Goal: Find specific page/section: Find specific page/section

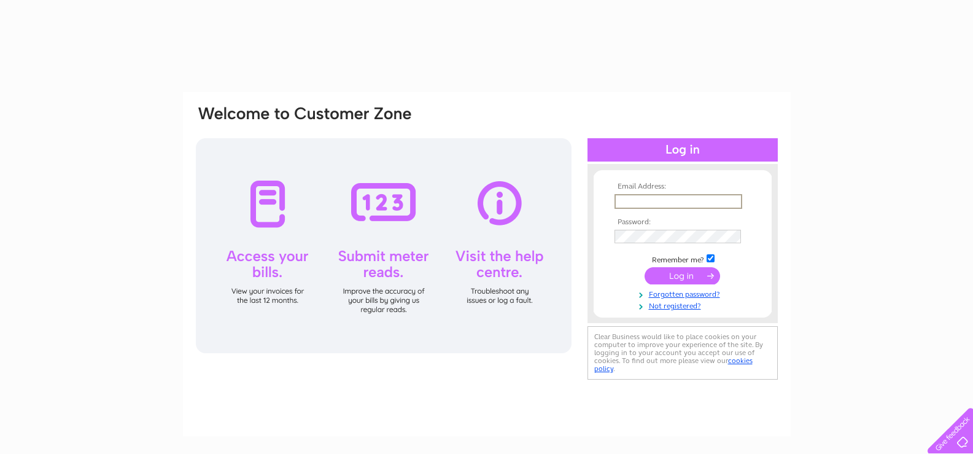
click at [706, 206] on input "text" at bounding box center [678, 201] width 128 height 15
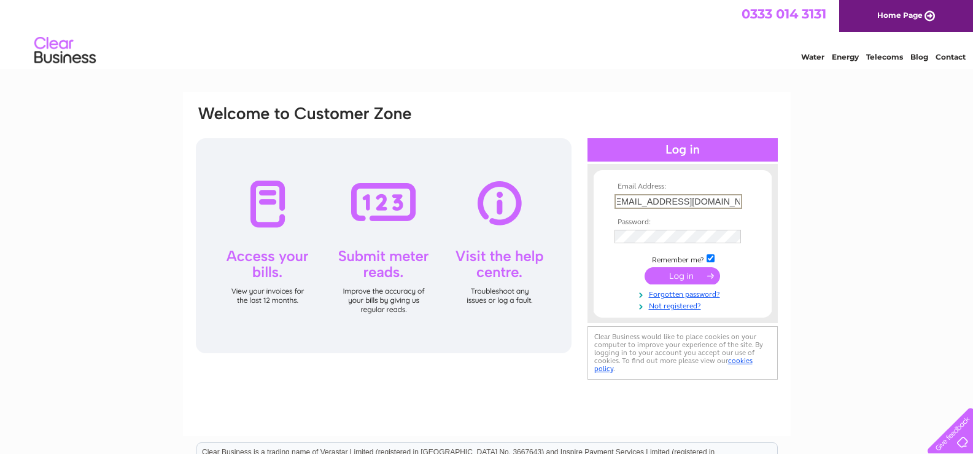
scroll to position [0, 13]
type input "newmainsdistrictcu@hotmail.co.uk"
click at [644, 267] on input "submit" at bounding box center [681, 275] width 75 height 17
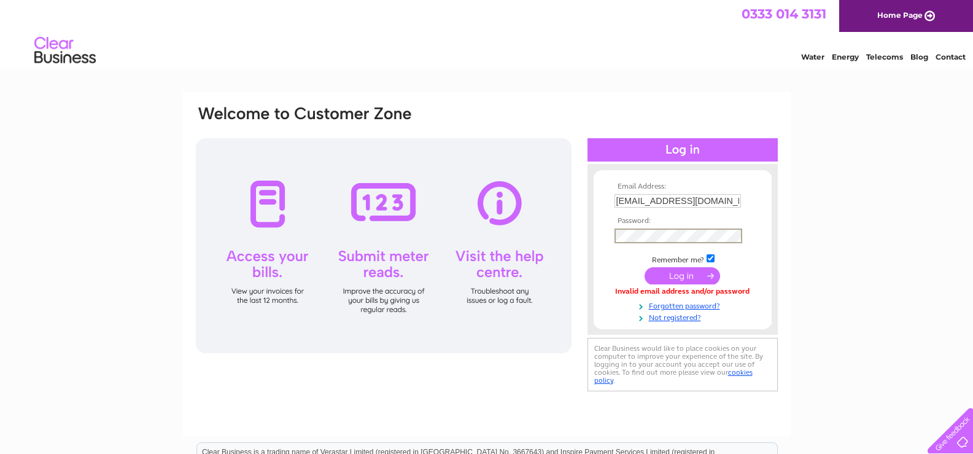
click at [644, 267] on input "submit" at bounding box center [681, 275] width 75 height 17
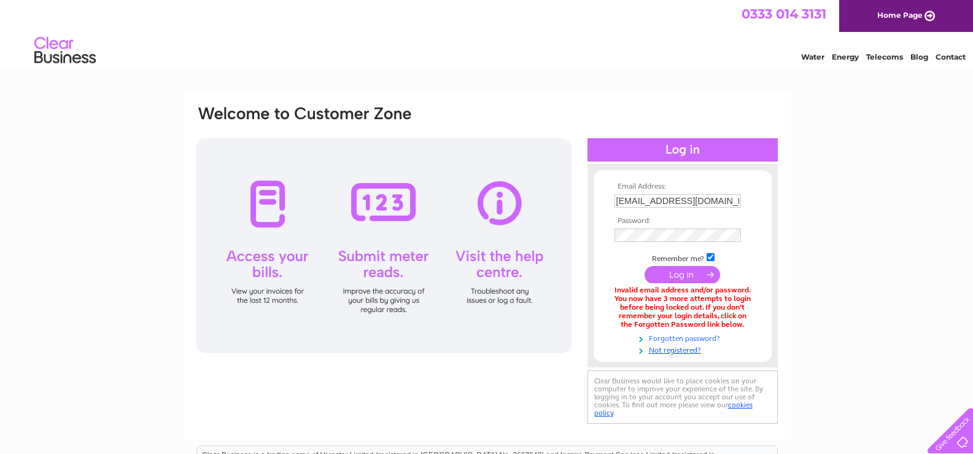
click at [708, 339] on link "Forgotten password?" at bounding box center [683, 337] width 139 height 12
click at [644, 267] on input "submit" at bounding box center [681, 275] width 75 height 17
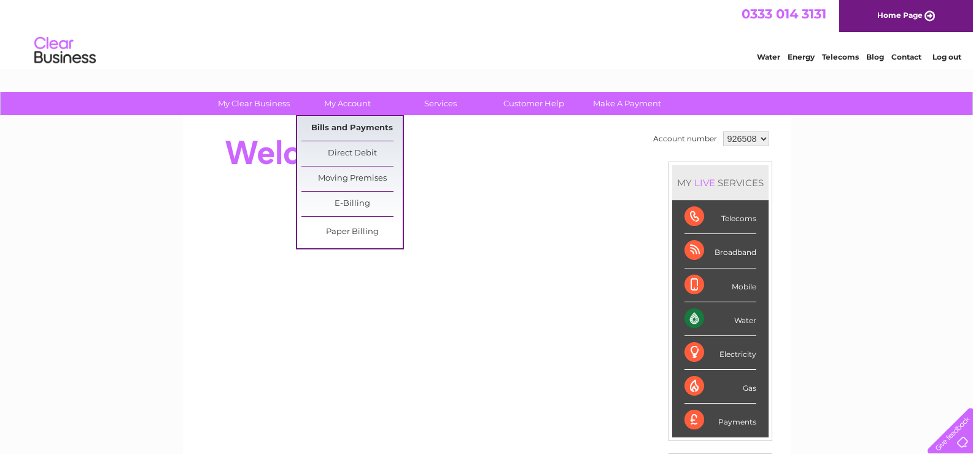
click at [338, 123] on link "Bills and Payments" at bounding box center [351, 128] width 101 height 25
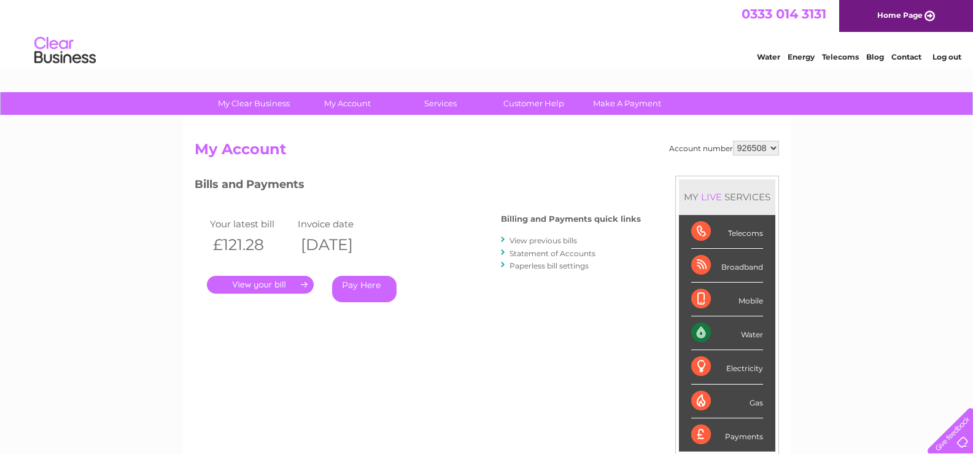
click at [280, 287] on link "." at bounding box center [260, 285] width 107 height 18
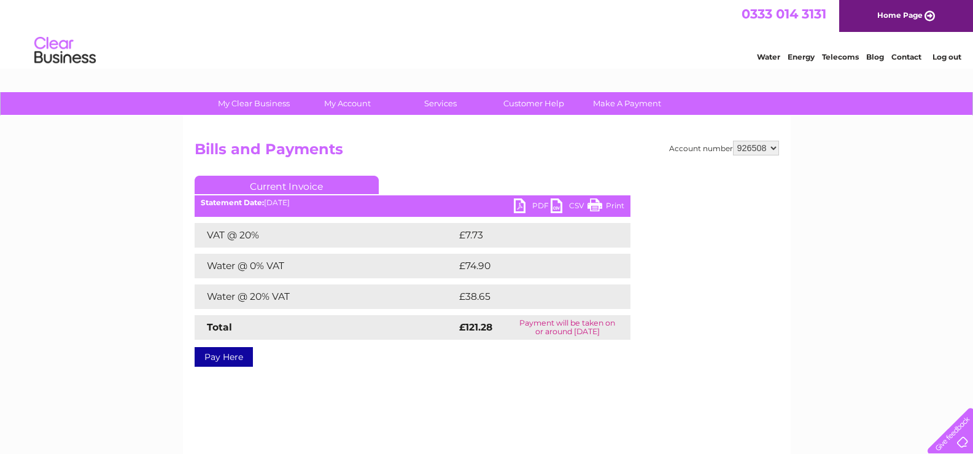
click at [614, 378] on div "Account number 926508 Bills and Payments Current Invoice PDF CSV Print VAT @ 20%" at bounding box center [487, 288] width 608 height 344
